Goal: Information Seeking & Learning: Learn about a topic

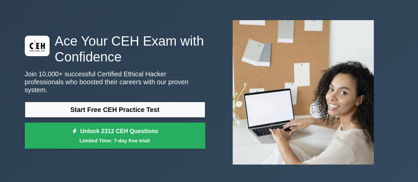
scroll to position [24, 0]
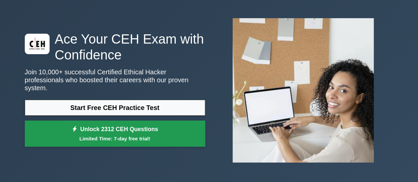
click at [148, 135] on small "Limited Time: 7-day free trial!" at bounding box center [115, 139] width 164 height 8
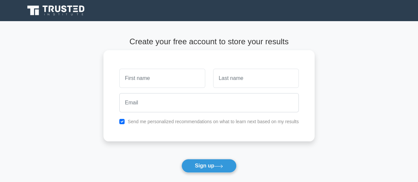
click at [168, 86] on input "text" at bounding box center [162, 78] width 86 height 19
type input "[PERSON_NAME]"
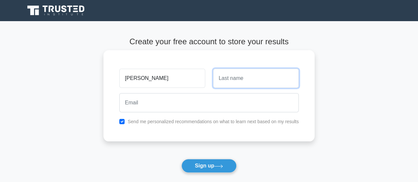
type input "m"
type input "Medepalli"
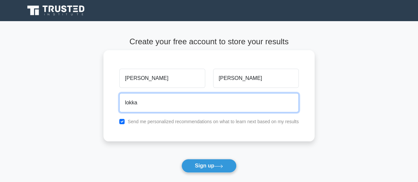
type input "lokkal"
type input "localpakka1@gmail.com"
click at [182, 159] on button "Sign up" at bounding box center [210, 166] width 56 height 14
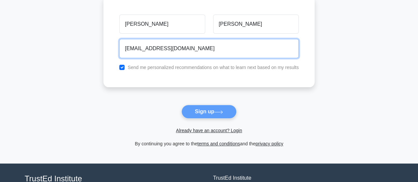
scroll to position [57, 0]
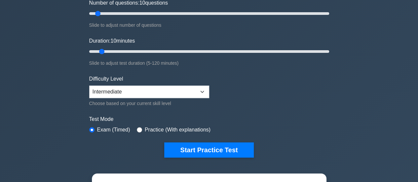
scroll to position [110, 0]
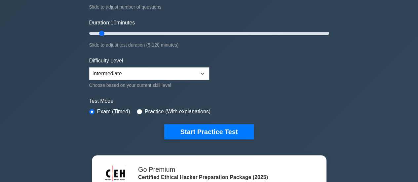
click at [152, 111] on label "Practice (With explanations)" at bounding box center [178, 112] width 66 height 8
drag, startPoint x: 137, startPoint y: 111, endPoint x: 152, endPoint y: 107, distance: 15.4
click at [152, 108] on div "Practice (With explanations)" at bounding box center [174, 112] width 74 height 8
click at [140, 109] on input "radio" at bounding box center [139, 111] width 5 height 5
radio input "true"
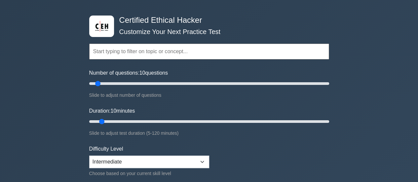
scroll to position [22, 0]
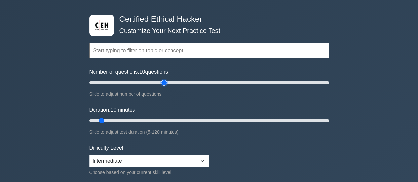
click at [165, 84] on input "Number of questions: 10 questions" at bounding box center [209, 83] width 240 height 8
drag, startPoint x: 166, startPoint y: 82, endPoint x: 340, endPoint y: 76, distance: 173.4
type input "200"
click at [329, 79] on input "Number of questions: 200 questions" at bounding box center [209, 83] width 240 height 8
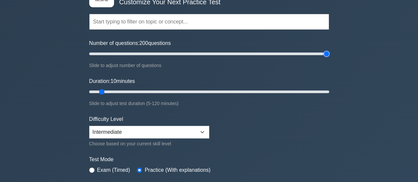
scroll to position [53, 0]
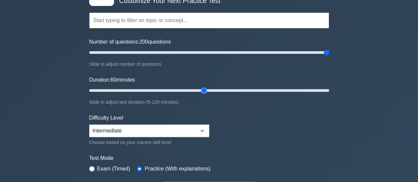
drag, startPoint x: 101, startPoint y: 90, endPoint x: 208, endPoint y: 92, distance: 107.5
type input "60"
click at [208, 92] on input "Duration: 60 minutes" at bounding box center [209, 91] width 240 height 8
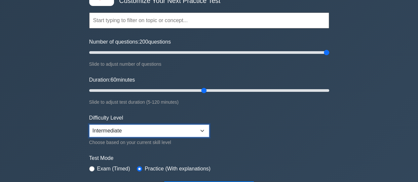
click at [160, 133] on select "Beginner Intermediate Expert" at bounding box center [149, 131] width 120 height 13
click at [89, 125] on select "Beginner Intermediate Expert" at bounding box center [149, 131] width 120 height 13
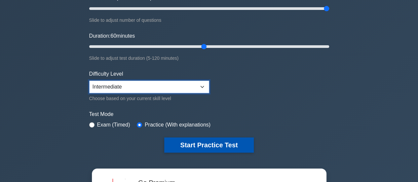
scroll to position [109, 0]
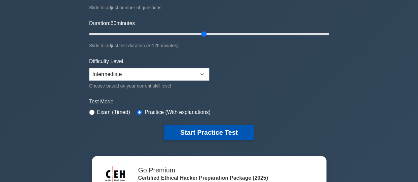
click at [195, 132] on button "Start Practice Test" at bounding box center [208, 132] width 89 height 15
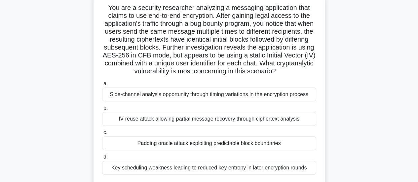
scroll to position [49, 0]
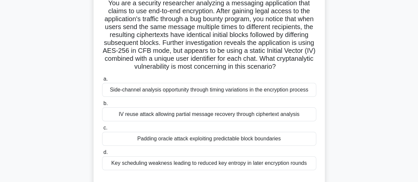
click at [185, 121] on div "IV reuse attack allowing partial message recovery through ciphertext analysis" at bounding box center [209, 114] width 214 height 14
click at [102, 106] on input "b. IV reuse attack allowing partial message recovery through ciphertext analysis" at bounding box center [102, 104] width 0 height 4
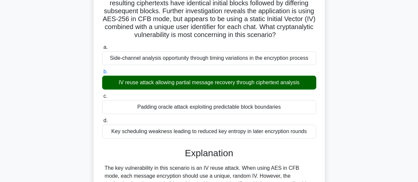
scroll to position [0, 0]
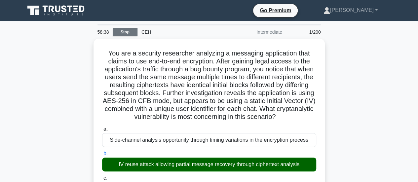
click at [123, 29] on link "Stop" at bounding box center [125, 32] width 25 height 8
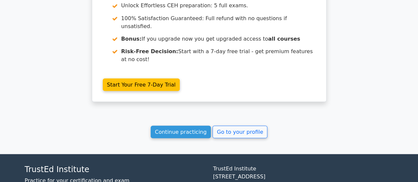
scroll to position [617, 0]
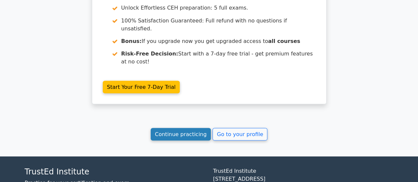
click at [188, 128] on link "Continue practicing" at bounding box center [181, 134] width 61 height 13
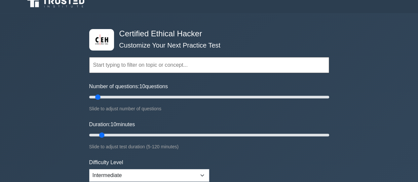
scroll to position [24, 0]
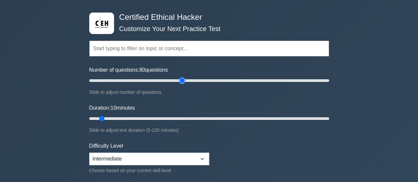
click at [181, 79] on input "Number of questions: 80 questions" at bounding box center [209, 81] width 240 height 8
click at [165, 80] on input "Number of questions: 80 questions" at bounding box center [209, 81] width 240 height 8
drag, startPoint x: 164, startPoint y: 80, endPoint x: 112, endPoint y: 80, distance: 51.6
type input "20"
click at [112, 80] on input "Number of questions: 20 questions" at bounding box center [209, 81] width 240 height 8
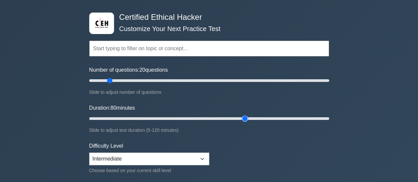
drag, startPoint x: 103, startPoint y: 115, endPoint x: 240, endPoint y: 118, distance: 137.3
type input "80"
click at [240, 118] on input "Duration: 80 minutes" at bounding box center [209, 119] width 240 height 8
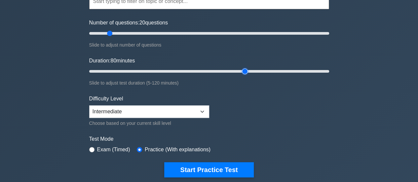
scroll to position [85, 0]
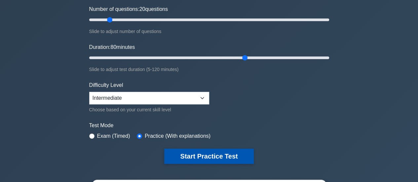
click at [192, 153] on button "Start Practice Test" at bounding box center [208, 156] width 89 height 15
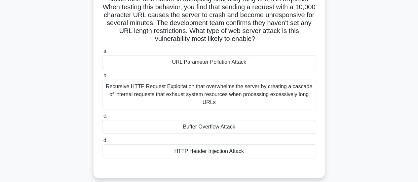
scroll to position [61, 0]
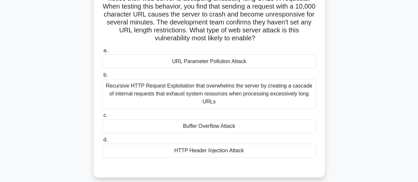
click at [204, 119] on div "Buffer Overflow Attack" at bounding box center [209, 126] width 214 height 14
click at [102, 118] on input "c. Buffer Overflow Attack" at bounding box center [102, 115] width 0 height 4
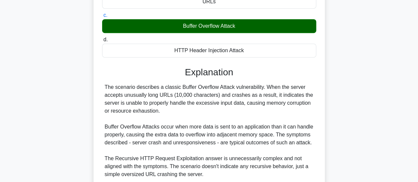
scroll to position [159, 0]
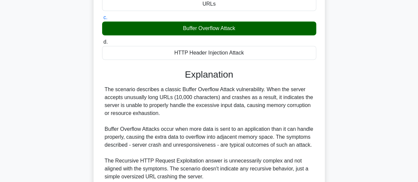
click at [186, 47] on div "HTTP Header Injection Attack" at bounding box center [209, 53] width 214 height 14
click at [102, 44] on input "d. HTTP Header Injection Attack" at bounding box center [102, 42] width 0 height 4
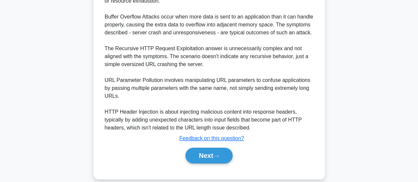
scroll to position [273, 0]
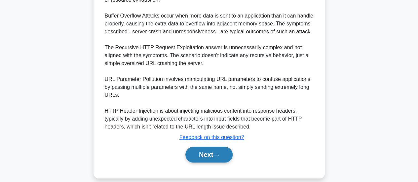
click at [200, 147] on button "Next" at bounding box center [209, 155] width 47 height 16
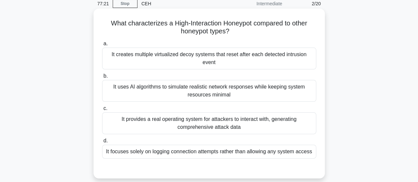
scroll to position [28, 0]
click at [237, 123] on div "It provides a real operating system for attackers to interact with, generating …" at bounding box center [209, 124] width 214 height 22
click at [102, 111] on input "c. It provides a real operating system for attackers to interact with, generati…" at bounding box center [102, 109] width 0 height 4
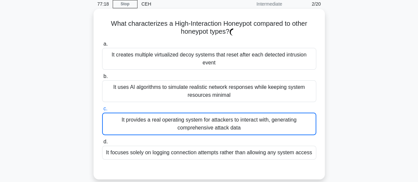
click at [231, 98] on div "It uses AI algorithms to simulate realistic network responses while keeping sys…" at bounding box center [209, 91] width 214 height 22
click at [102, 79] on input "b. It uses AI algorithms to simulate realistic network responses while keeping …" at bounding box center [102, 76] width 0 height 4
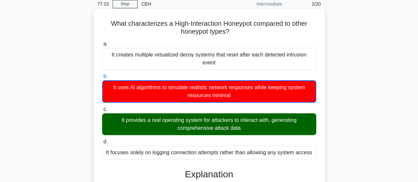
click at [225, 121] on div "It provides a real operating system for attackers to interact with, generating …" at bounding box center [209, 124] width 214 height 22
click at [102, 112] on input "c. It provides a real operating system for attackers to interact with, generati…" at bounding box center [102, 109] width 0 height 4
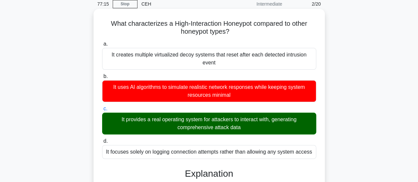
click at [225, 121] on div "It provides a real operating system for attackers to interact with, generating …" at bounding box center [209, 124] width 214 height 22
click at [102, 111] on input "c. It provides a real operating system for attackers to interact with, generati…" at bounding box center [102, 109] width 0 height 4
click at [225, 121] on div "It provides a real operating system for attackers to interact with, generating …" at bounding box center [209, 124] width 214 height 22
click at [102, 111] on input "c. It provides a real operating system for attackers to interact with, generati…" at bounding box center [102, 109] width 0 height 4
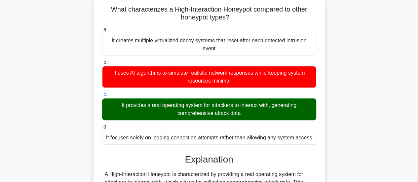
scroll to position [45, 0]
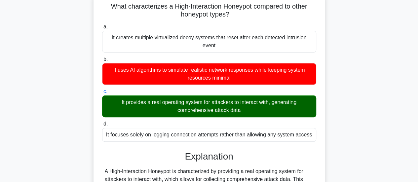
click at [220, 127] on label "d. It focuses solely on logging connection attempts rather than allowing any sy…" at bounding box center [209, 131] width 214 height 22
click at [102, 126] on input "d. It focuses solely on logging connection attempts rather than allowing any sy…" at bounding box center [102, 124] width 0 height 4
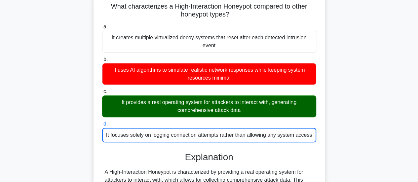
click at [225, 110] on div "It provides a real operating system for attackers to interact with, generating …" at bounding box center [209, 107] width 214 height 22
click at [102, 94] on input "c. It provides a real operating system for attackers to interact with, generati…" at bounding box center [102, 92] width 0 height 4
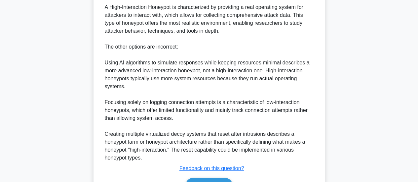
scroll to position [248, 0]
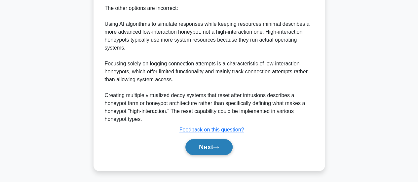
click at [212, 147] on button "Next" at bounding box center [209, 147] width 47 height 16
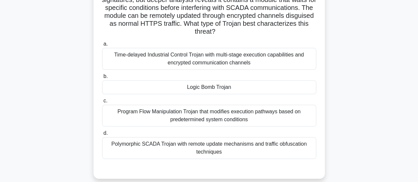
scroll to position [102, 0]
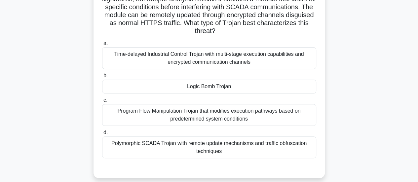
click at [207, 145] on div "Polymorphic SCADA Trojan with remote update mechanisms and traffic obfuscation …" at bounding box center [209, 148] width 214 height 22
click at [102, 135] on input "d. Polymorphic SCADA Trojan with remote update mechanisms and traffic obfuscati…" at bounding box center [102, 133] width 0 height 4
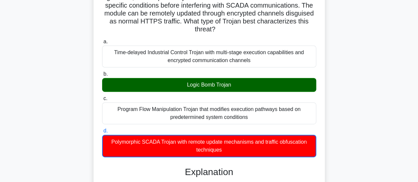
click at [225, 84] on div "Logic Bomb Trojan" at bounding box center [209, 85] width 214 height 14
click at [102, 76] on input "b. Logic Bomb Trojan" at bounding box center [102, 74] width 0 height 4
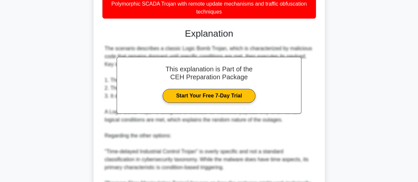
scroll to position [242, 0]
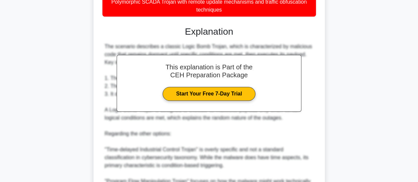
click at [323, 65] on div "A senior security analyst at a critical infrastructure facility is investigatin…" at bounding box center [209, 33] width 231 height 477
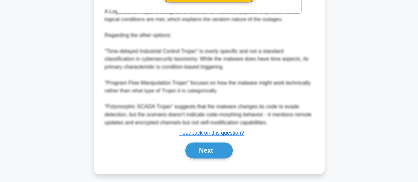
scroll to position [344, 0]
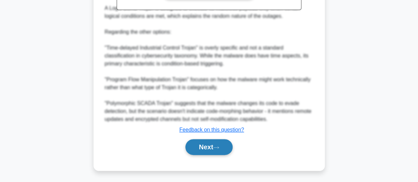
click at [204, 147] on button "Next" at bounding box center [209, 147] width 47 height 16
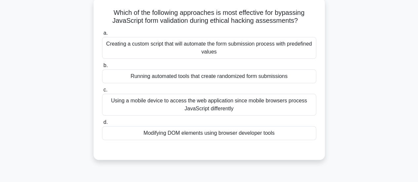
scroll to position [41, 0]
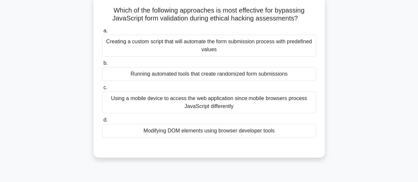
click at [214, 132] on div "Modifying DOM elements using browser developer tools" at bounding box center [209, 131] width 214 height 14
click at [102, 122] on input "d. Modifying DOM elements using browser developer tools" at bounding box center [102, 120] width 0 height 4
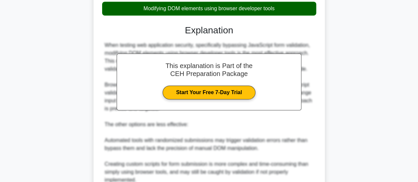
scroll to position [256, 0]
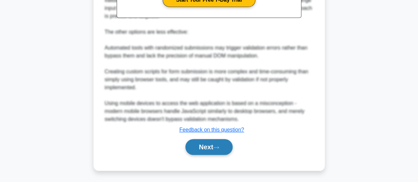
click at [210, 150] on button "Next" at bounding box center [209, 147] width 47 height 16
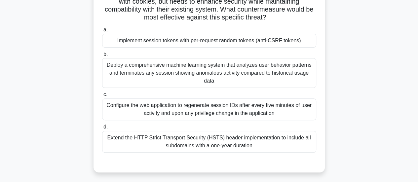
scroll to position [58, 0]
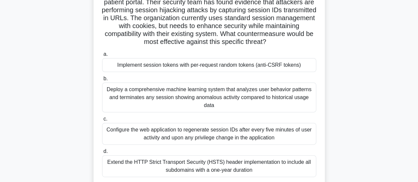
click at [203, 66] on div "Implement session tokens with per-request random tokens (anti-CSRF tokens)" at bounding box center [209, 65] width 214 height 14
click at [102, 57] on input "a. Implement session tokens with per-request random tokens (anti-CSRF tokens)" at bounding box center [102, 54] width 0 height 4
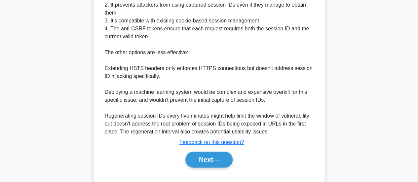
scroll to position [315, 0]
click at [209, 155] on button "Next" at bounding box center [209, 159] width 47 height 16
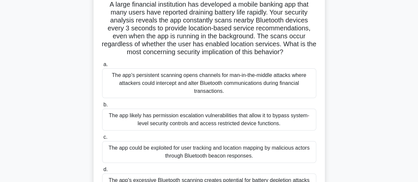
scroll to position [44, 0]
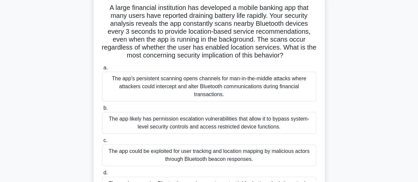
click at [206, 90] on div "The app's persistent scanning opens channels for man-in-the-middle attacks wher…" at bounding box center [209, 87] width 214 height 30
click at [102, 70] on input "a. The app's persistent scanning opens channels for man-in-the-middle attacks w…" at bounding box center [102, 68] width 0 height 4
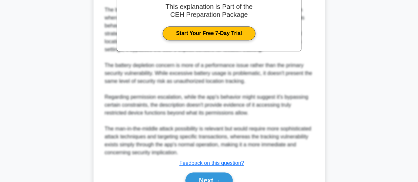
scroll to position [288, 0]
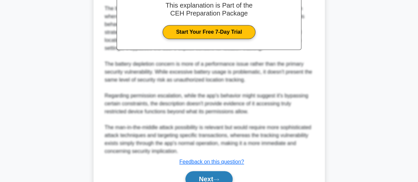
click at [205, 175] on button "Next" at bounding box center [209, 179] width 47 height 16
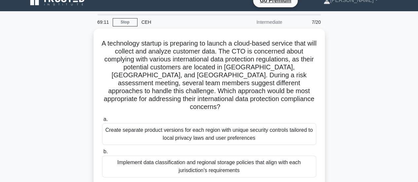
scroll to position [9, 0]
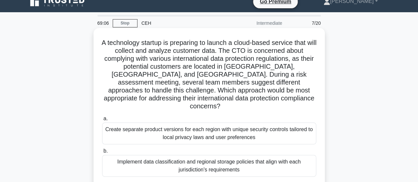
click at [185, 160] on div "Implement data classification and regional storage policies that align with eac…" at bounding box center [209, 166] width 214 height 22
click at [102, 153] on input "b. Implement data classification and regional storage policies that align with …" at bounding box center [102, 151] width 0 height 4
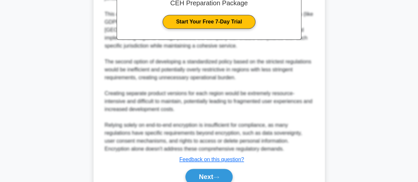
scroll to position [320, 0]
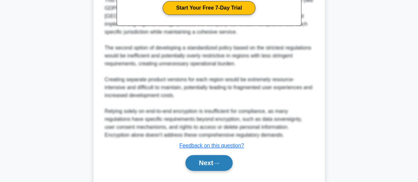
click at [209, 155] on button "Next" at bounding box center [209, 163] width 47 height 16
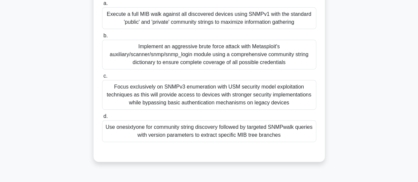
scroll to position [119, 0]
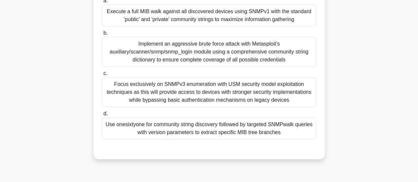
click at [177, 99] on div "Focus exclusively on SNMPv3 enumeration with USM security model exploitation te…" at bounding box center [209, 92] width 214 height 30
click at [102, 76] on input "c. Focus exclusively on SNMPv3 enumeration with USM security model exploitation…" at bounding box center [102, 73] width 0 height 4
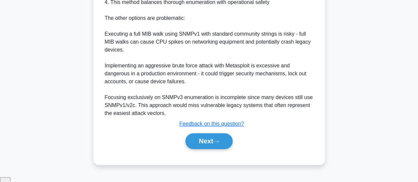
scroll to position [368, 0]
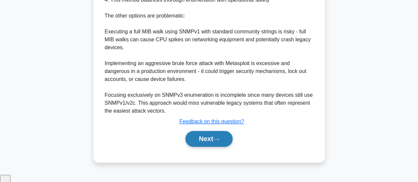
click at [204, 147] on button "Next" at bounding box center [209, 139] width 47 height 16
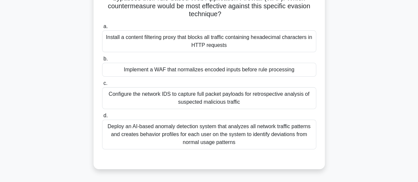
scroll to position [41, 0]
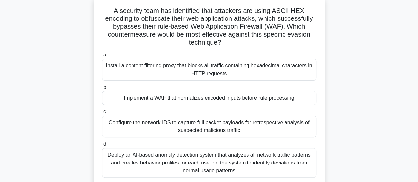
click at [241, 99] on div "Implement a WAF that normalizes encoded inputs before rule processing" at bounding box center [209, 98] width 214 height 14
click at [102, 90] on input "b. Implement a WAF that normalizes encoded inputs before rule processing" at bounding box center [102, 87] width 0 height 4
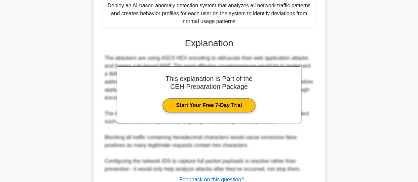
scroll to position [240, 0]
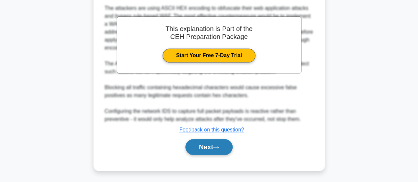
click at [212, 151] on button "Next" at bounding box center [209, 147] width 47 height 16
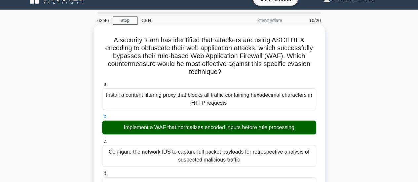
scroll to position [0, 0]
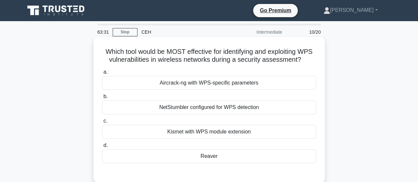
click at [220, 88] on div "Aircrack-ng with WPS-specific parameters" at bounding box center [209, 83] width 214 height 14
click at [102, 74] on input "a. Aircrack-ng with WPS-specific parameters" at bounding box center [102, 72] width 0 height 4
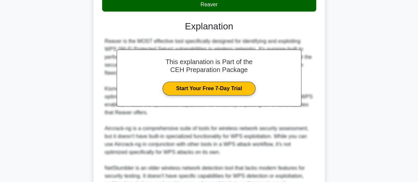
scroll to position [226, 0]
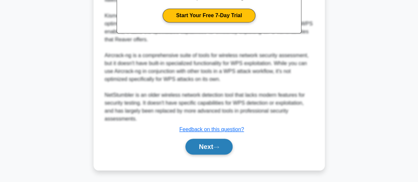
click at [205, 148] on button "Next" at bounding box center [209, 147] width 47 height 16
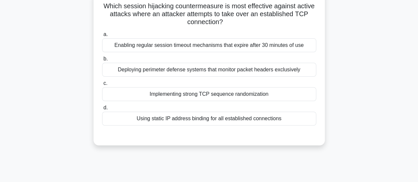
scroll to position [0, 0]
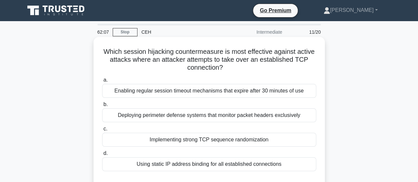
click at [222, 93] on div "Enabling regular session timeout mechanisms that expire after 30 minutes of use" at bounding box center [209, 91] width 214 height 14
click at [102, 82] on input "a. Enabling regular session timeout mechanisms that expire after 30 minutes of …" at bounding box center [102, 80] width 0 height 4
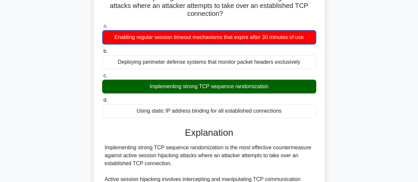
scroll to position [257, 0]
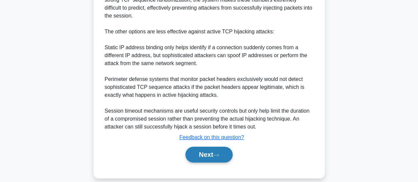
click at [207, 147] on button "Next" at bounding box center [209, 155] width 47 height 16
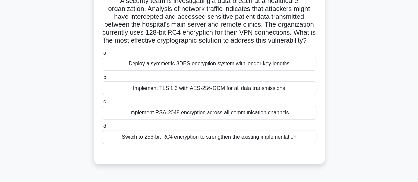
scroll to position [52, 0]
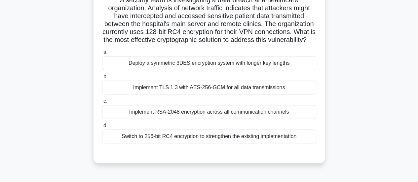
click at [242, 143] on div "Switch to 256-bit RC4 encryption to strengthen the existing implementation" at bounding box center [209, 137] width 214 height 14
click at [102, 128] on input "d. Switch to 256-bit RC4 encryption to strengthen the existing implementation" at bounding box center [102, 126] width 0 height 4
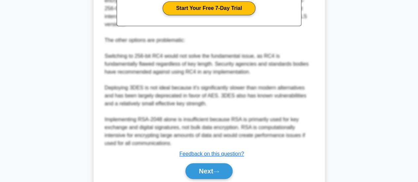
scroll to position [297, 0]
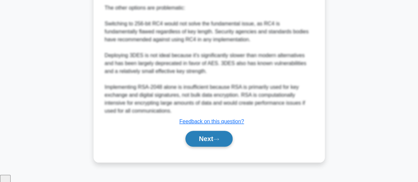
click at [212, 144] on button "Next" at bounding box center [209, 139] width 47 height 16
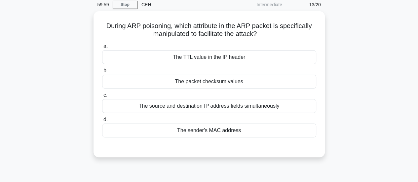
scroll to position [28, 0]
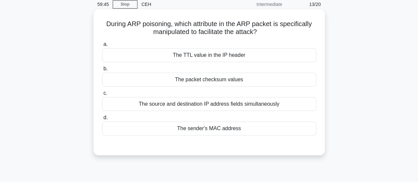
click at [217, 130] on div "The sender's MAC address" at bounding box center [209, 129] width 214 height 14
click at [102, 120] on input "d. The sender's MAC address" at bounding box center [102, 118] width 0 height 4
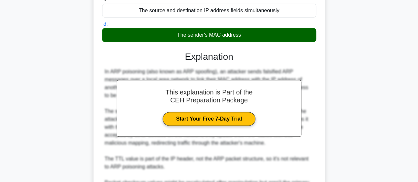
scroll to position [225, 0]
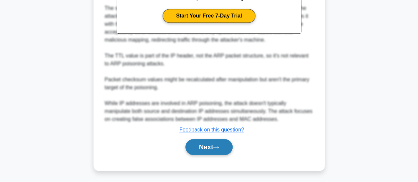
click at [210, 148] on button "Next" at bounding box center [209, 147] width 47 height 16
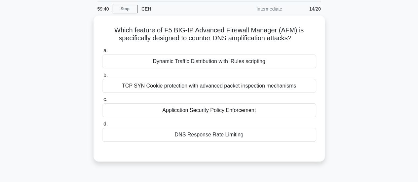
scroll to position [0, 0]
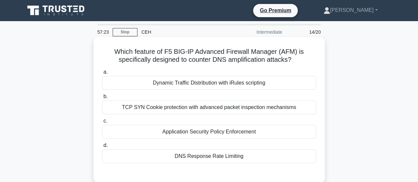
click at [200, 84] on div "Dynamic Traffic Distribution with iRules scripting" at bounding box center [209, 83] width 214 height 14
click at [102, 74] on input "a. Dynamic Traffic Distribution with iRules scripting" at bounding box center [102, 72] width 0 height 4
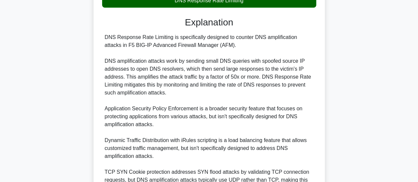
scroll to position [226, 0]
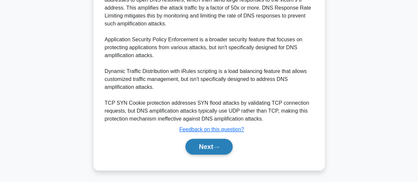
click at [210, 144] on button "Next" at bounding box center [209, 147] width 47 height 16
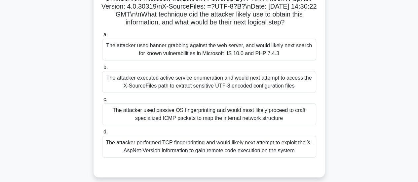
scroll to position [103, 0]
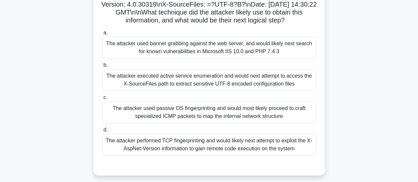
click at [210, 89] on div "The attacker executed active service enumeration and would next attempt to acce…" at bounding box center [209, 80] width 214 height 22
click at [102, 67] on input "b. The attacker executed active service enumeration and would next attempt to a…" at bounding box center [102, 65] width 0 height 4
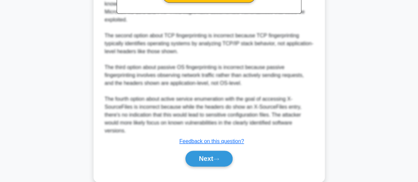
scroll to position [353, 0]
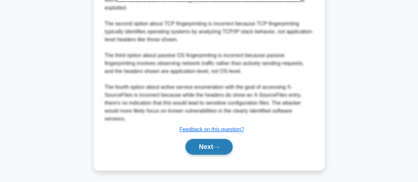
click at [200, 146] on button "Next" at bounding box center [209, 147] width 47 height 16
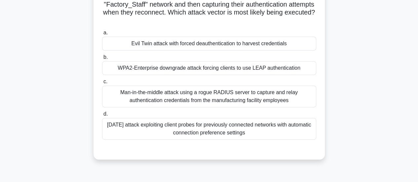
scroll to position [105, 0]
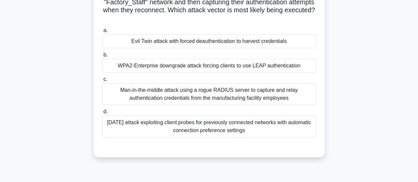
click at [229, 99] on div "Man-in-the-middle attack using a rogue RADIUS server to capture and relay authe…" at bounding box center [209, 94] width 214 height 22
click at [102, 82] on input "c. Man-in-the-middle attack using a rogue RADIUS server to capture and relay au…" at bounding box center [102, 79] width 0 height 4
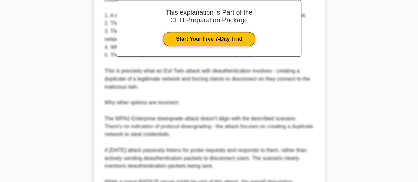
scroll to position [360, 0]
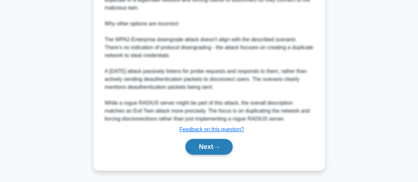
click at [206, 147] on button "Next" at bounding box center [209, 147] width 47 height 16
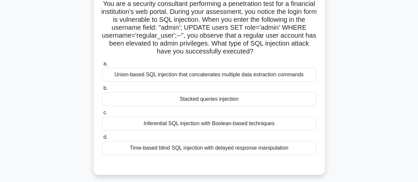
scroll to position [33, 0]
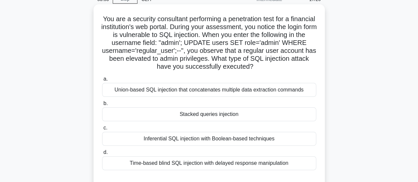
click at [215, 94] on div "Union-based SQL injection that concatenates multiple data extraction commands" at bounding box center [209, 90] width 214 height 14
click at [102, 81] on input "a. Union-based SQL injection that concatenates multiple data extraction commands" at bounding box center [102, 79] width 0 height 4
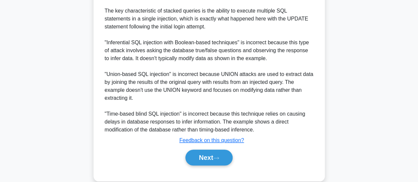
scroll to position [286, 0]
click at [205, 153] on button "Next" at bounding box center [209, 157] width 47 height 16
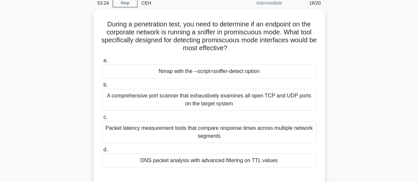
scroll to position [30, 0]
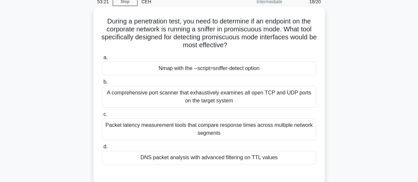
click at [218, 68] on div "Nmap with the --script=sniffer-detect option" at bounding box center [209, 69] width 214 height 14
click at [102, 60] on input "a. Nmap with the --script=sniffer-detect option" at bounding box center [102, 58] width 0 height 4
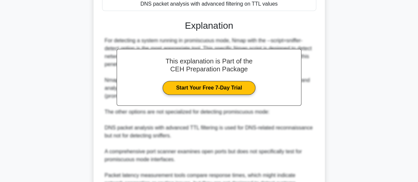
scroll to position [256, 0]
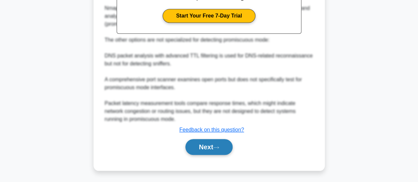
click at [204, 142] on button "Next" at bounding box center [209, 147] width 47 height 16
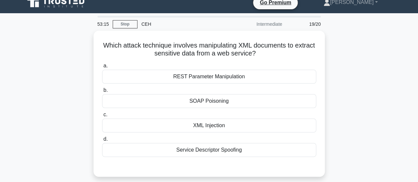
scroll to position [0, 0]
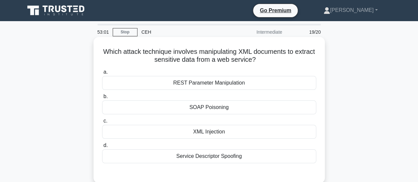
click at [206, 131] on div "XML Injection" at bounding box center [209, 132] width 214 height 14
click at [102, 123] on input "c. XML Injection" at bounding box center [102, 121] width 0 height 4
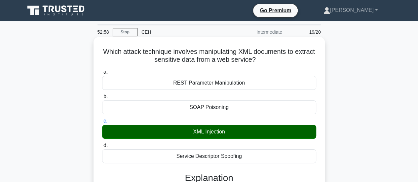
scroll to position [225, 0]
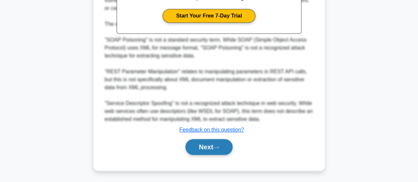
click at [201, 149] on button "Next" at bounding box center [209, 147] width 47 height 16
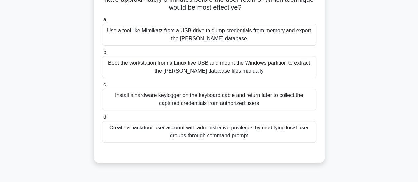
scroll to position [105, 0]
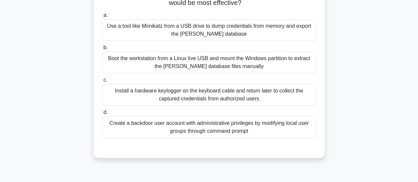
click at [203, 95] on div "Install a hardware keylogger on the keyboard cable and return later to collect …" at bounding box center [209, 95] width 214 height 22
click at [102, 82] on input "c. Install a hardware keylogger on the keyboard cable and return later to colle…" at bounding box center [102, 80] width 0 height 4
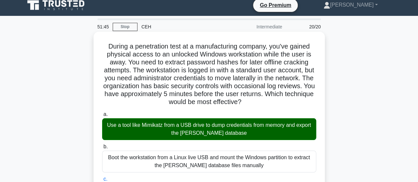
scroll to position [0, 0]
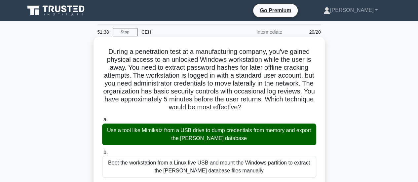
click at [165, 131] on div "Use a tool like Mimikatz from a USB drive to dump credentials from memory and e…" at bounding box center [209, 135] width 214 height 22
click at [102, 122] on input "a. Use a tool like Mimikatz from a USB drive to dump credentials from memory an…" at bounding box center [102, 120] width 0 height 4
click at [165, 131] on div "Use a tool like Mimikatz from a USB drive to dump credentials from memory and e…" at bounding box center [209, 135] width 214 height 22
click at [102, 122] on input "a. Use a tool like Mimikatz from a USB drive to dump credentials from memory an…" at bounding box center [102, 120] width 0 height 4
copy div "Mimikatz"
